Goal: Transaction & Acquisition: Purchase product/service

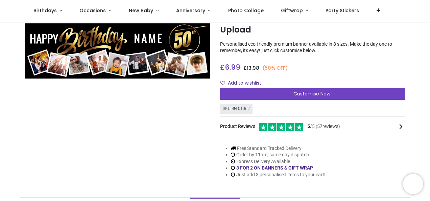
scroll to position [14, 0]
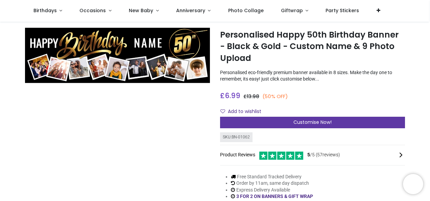
click at [266, 118] on div "Customise Now!" at bounding box center [312, 123] width 185 height 12
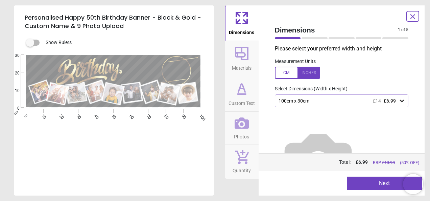
click at [380, 101] on div "£14 £6.99" at bounding box center [384, 101] width 23 height 6
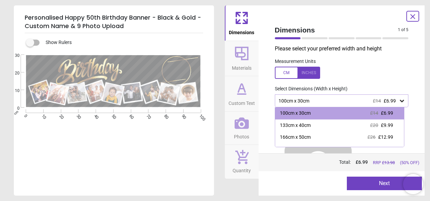
click at [384, 99] on span "£6.99" at bounding box center [390, 100] width 12 height 5
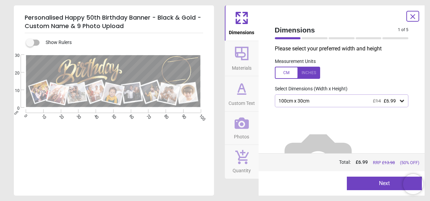
click at [243, 54] on icon at bounding box center [242, 53] width 16 height 16
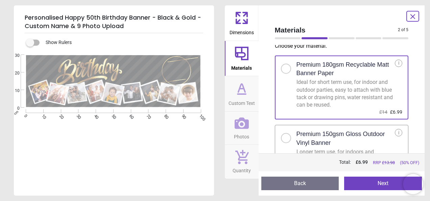
scroll to position [0, 0]
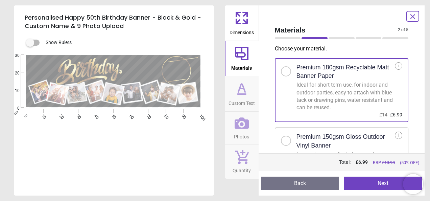
click at [299, 135] on h2 "Premium 150gsm Gloss Outdoor Vinyl Banner" at bounding box center [346, 141] width 99 height 17
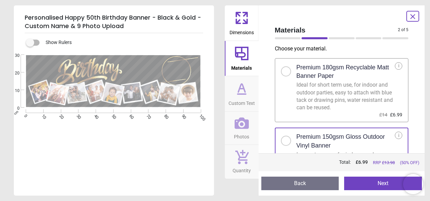
click at [244, 93] on icon at bounding box center [242, 89] width 16 height 16
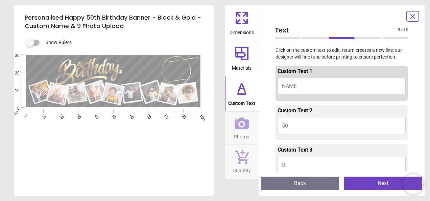
click at [306, 86] on button "NAME" at bounding box center [342, 86] width 129 height 17
click at [236, 50] on icon at bounding box center [242, 54] width 14 height 14
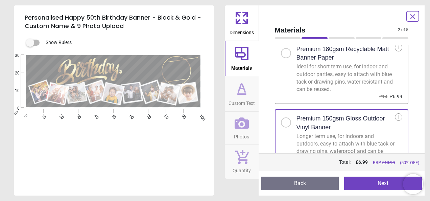
scroll to position [38, 0]
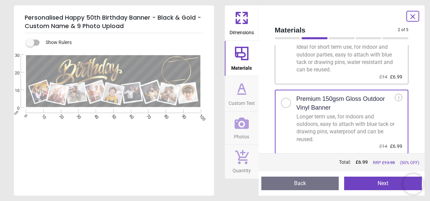
click at [244, 94] on icon at bounding box center [242, 94] width 8 height 0
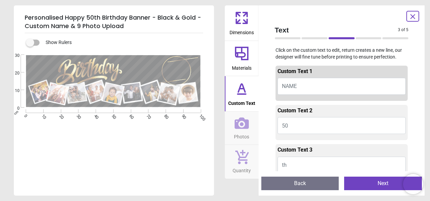
click at [312, 83] on button "NAME" at bounding box center [342, 86] width 129 height 17
type textarea "*"
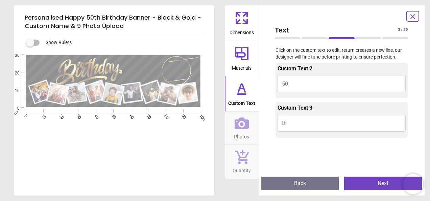
scroll to position [23, 0]
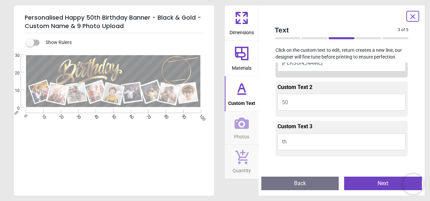
type textarea "******"
click at [240, 131] on span "Photos" at bounding box center [241, 135] width 15 height 10
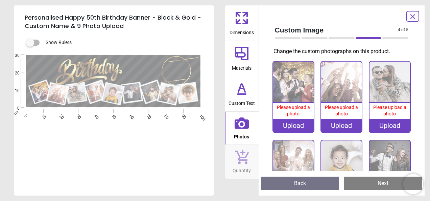
click at [299, 125] on div "Upload" at bounding box center [293, 126] width 41 height 14
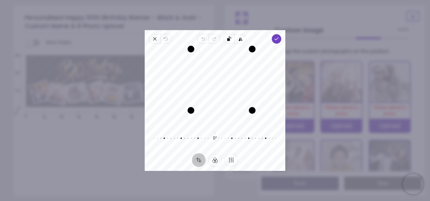
drag, startPoint x: 178, startPoint y: 123, endPoint x: 201, endPoint y: 118, distance: 23.2
click at [201, 118] on div "Recenter" at bounding box center [215, 86] width 130 height 74
click at [251, 48] on div "Drag corner tr" at bounding box center [252, 49] width 7 height 7
drag, startPoint x: 252, startPoint y: 76, endPoint x: 240, endPoint y: 76, distance: 12.5
click at [240, 76] on div "Drag edge r" at bounding box center [239, 79] width 7 height 48
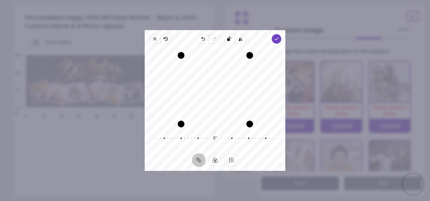
drag, startPoint x: 221, startPoint y: 102, endPoint x: 219, endPoint y: 111, distance: 9.6
click at [220, 122] on div "Drag edge b" at bounding box center [215, 124] width 69 height 7
click at [217, 43] on div "Close Revert Undo Redo Rotate left Flip horizontal Done Crop Filter Finetune Re…" at bounding box center [215, 100] width 141 height 141
drag, startPoint x: 179, startPoint y: 125, endPoint x: 183, endPoint y: 121, distance: 5.8
click at [183, 121] on div "Drag corner bl" at bounding box center [182, 119] width 7 height 7
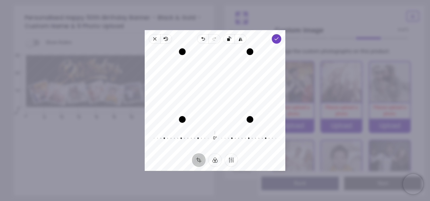
drag, startPoint x: 252, startPoint y: 49, endPoint x: 247, endPoint y: 49, distance: 5.8
click at [247, 49] on div "Drag corner tr" at bounding box center [250, 51] width 7 height 7
click at [276, 78] on div "Recenter" at bounding box center [215, 86] width 130 height 74
click at [274, 38] on icon "button" at bounding box center [276, 38] width 5 height 5
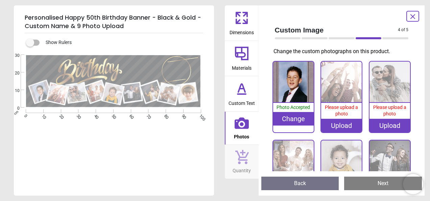
click at [342, 122] on div "Upload" at bounding box center [341, 126] width 41 height 14
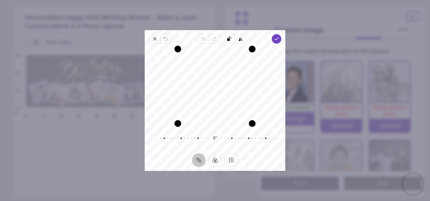
drag, startPoint x: 204, startPoint y: 101, endPoint x: 218, endPoint y: 99, distance: 14.0
click at [218, 99] on div "Recenter" at bounding box center [215, 86] width 130 height 74
click at [279, 40] on span "Done" at bounding box center [276, 38] width 9 height 9
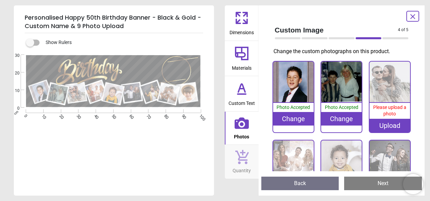
click at [392, 127] on div "Upload" at bounding box center [390, 126] width 41 height 14
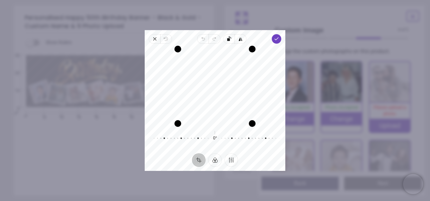
drag, startPoint x: 210, startPoint y: 96, endPoint x: 215, endPoint y: 103, distance: 8.2
click at [215, 103] on div "Recenter" at bounding box center [215, 86] width 130 height 74
click at [275, 40] on icon "button" at bounding box center [276, 38] width 5 height 5
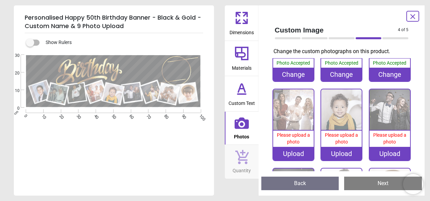
scroll to position [57, 0]
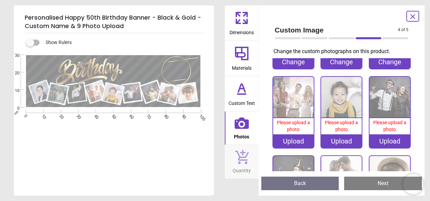
click at [288, 138] on div "Upload" at bounding box center [293, 141] width 41 height 14
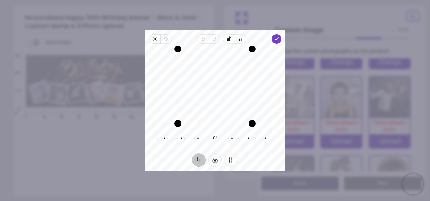
drag, startPoint x: 200, startPoint y: 97, endPoint x: 211, endPoint y: 97, distance: 10.5
click at [211, 97] on div "Recenter" at bounding box center [215, 86] width 130 height 74
drag, startPoint x: 179, startPoint y: 118, endPoint x: 164, endPoint y: 118, distance: 14.2
click at [164, 118] on div "Recenter" at bounding box center [215, 86] width 130 height 74
click at [203, 107] on div "Recenter" at bounding box center [215, 86] width 130 height 74
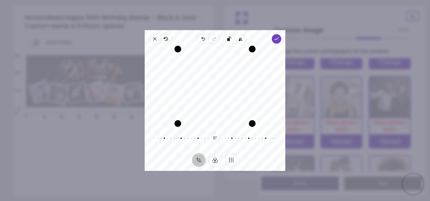
click at [201, 107] on div "Recenter" at bounding box center [215, 86] width 130 height 74
click at [277, 39] on polyline "button" at bounding box center [277, 39] width 4 height 2
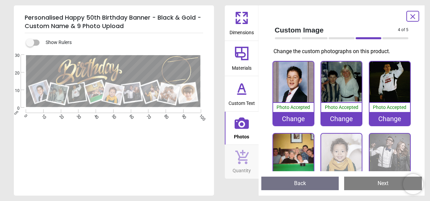
scroll to position [57, 0]
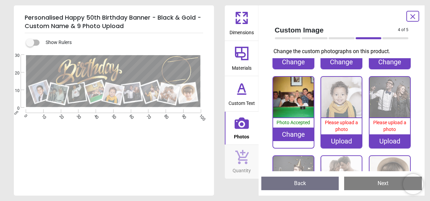
click at [297, 132] on div "Change" at bounding box center [293, 135] width 41 height 14
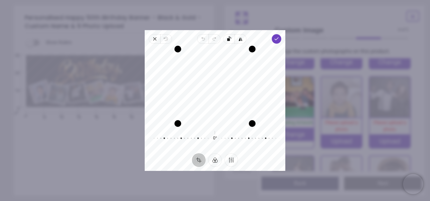
drag, startPoint x: 234, startPoint y: 78, endPoint x: 234, endPoint y: 82, distance: 3.4
click at [234, 82] on div "Recenter" at bounding box center [215, 86] width 130 height 74
click at [275, 39] on polyline "button" at bounding box center [277, 39] width 4 height 2
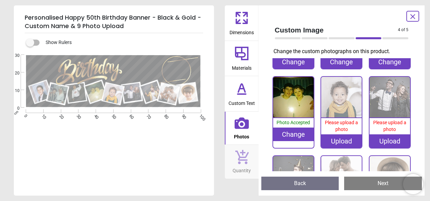
click at [340, 137] on div "Upload" at bounding box center [341, 141] width 41 height 14
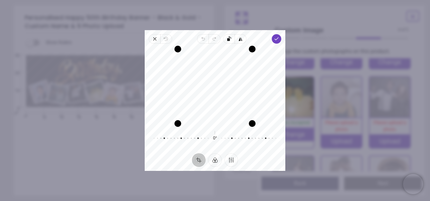
drag, startPoint x: 188, startPoint y: 89, endPoint x: 198, endPoint y: 89, distance: 9.5
click at [198, 89] on div "Recenter" at bounding box center [215, 86] width 130 height 74
click at [280, 39] on span "Done" at bounding box center [276, 38] width 9 height 9
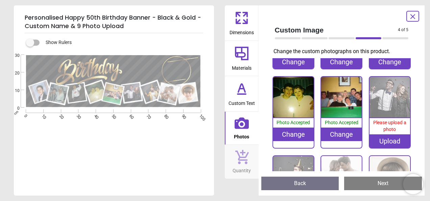
click at [390, 137] on div "Upload" at bounding box center [390, 141] width 41 height 14
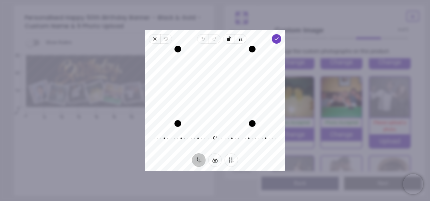
drag, startPoint x: 222, startPoint y: 73, endPoint x: 222, endPoint y: 78, distance: 5.1
click at [222, 78] on div "Recenter" at bounding box center [215, 86] width 130 height 74
click at [278, 39] on icon "button" at bounding box center [276, 38] width 5 height 5
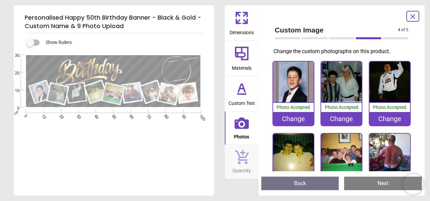
scroll to position [102, 0]
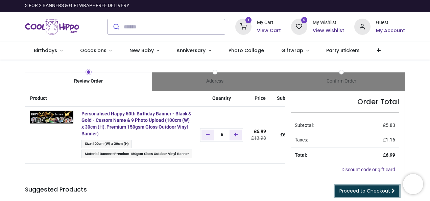
click at [355, 189] on span "Proceed to Checkout" at bounding box center [365, 190] width 51 height 7
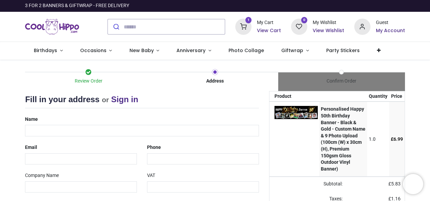
select select "***"
click at [57, 133] on input "text" at bounding box center [142, 131] width 234 height 12
type input "**********"
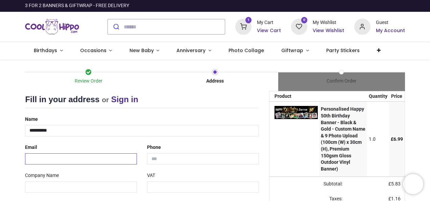
type input "**********"
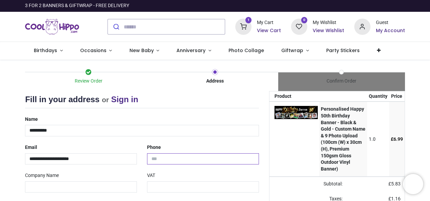
type input "**********"
drag, startPoint x: 429, startPoint y: 54, endPoint x: 429, endPoint y: 64, distance: 10.5
click at [429, 64] on div "Login • Register Birthdays Milestone Birthday 1510 products 208" at bounding box center [215, 100] width 430 height 201
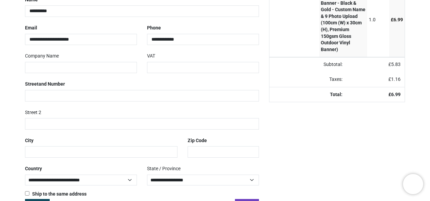
scroll to position [120, 0]
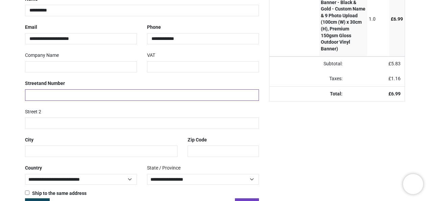
click at [141, 93] on input "text" at bounding box center [142, 95] width 234 height 12
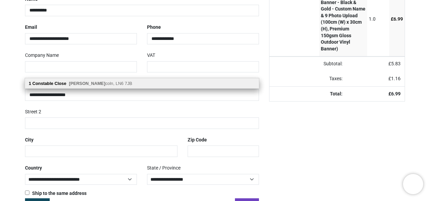
click at [139, 85] on div "1 Constable Close Lin coln, LN6 7JB" at bounding box center [142, 83] width 234 height 10
type input "**********"
type input "*******"
select select "***"
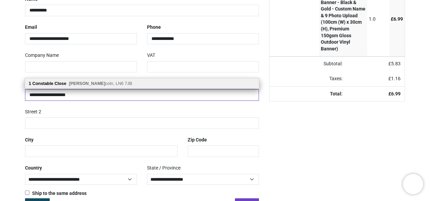
type input "*******"
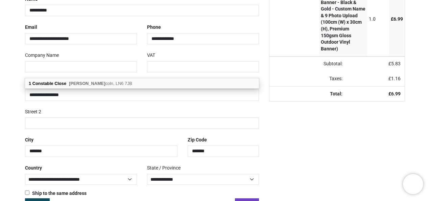
click at [254, 131] on div "**********" at bounding box center [142, 96] width 244 height 205
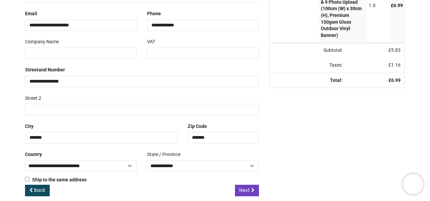
scroll to position [140, 0]
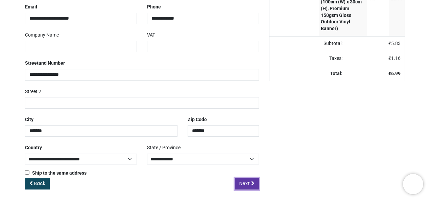
click at [250, 182] on link "Next" at bounding box center [247, 184] width 24 height 12
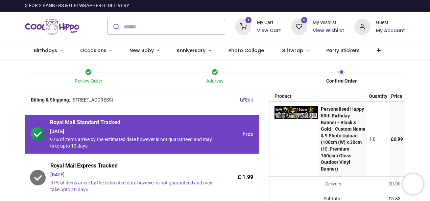
drag, startPoint x: 429, startPoint y: 63, endPoint x: 430, endPoint y: 74, distance: 11.2
click at [430, 74] on div "Login • Register Birthdays Milestone Birthday 1510 products 208" at bounding box center [215, 100] width 430 height 201
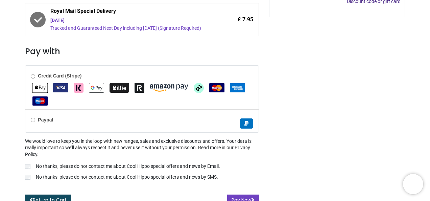
scroll to position [248, 0]
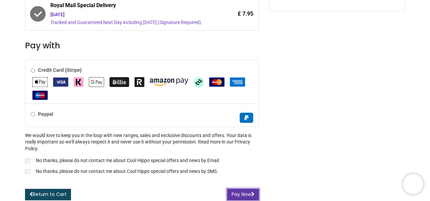
click at [251, 189] on button "Pay Now" at bounding box center [243, 195] width 32 height 12
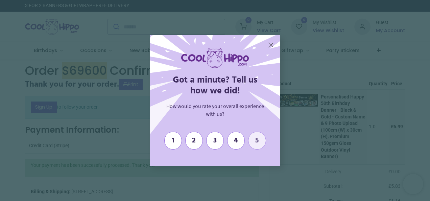
click at [258, 141] on span "5" at bounding box center [257, 140] width 11 height 8
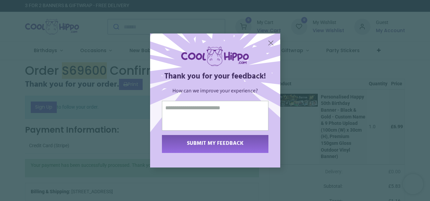
click at [214, 145] on span "SUBMIT MY FEEDBACK" at bounding box center [215, 143] width 57 height 9
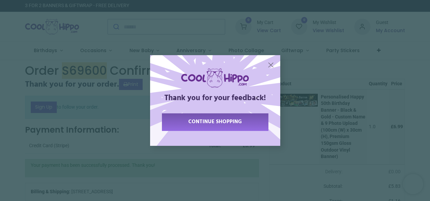
click at [224, 127] on div "continue shopping" at bounding box center [215, 122] width 107 height 18
